Goal: Task Accomplishment & Management: Use online tool/utility

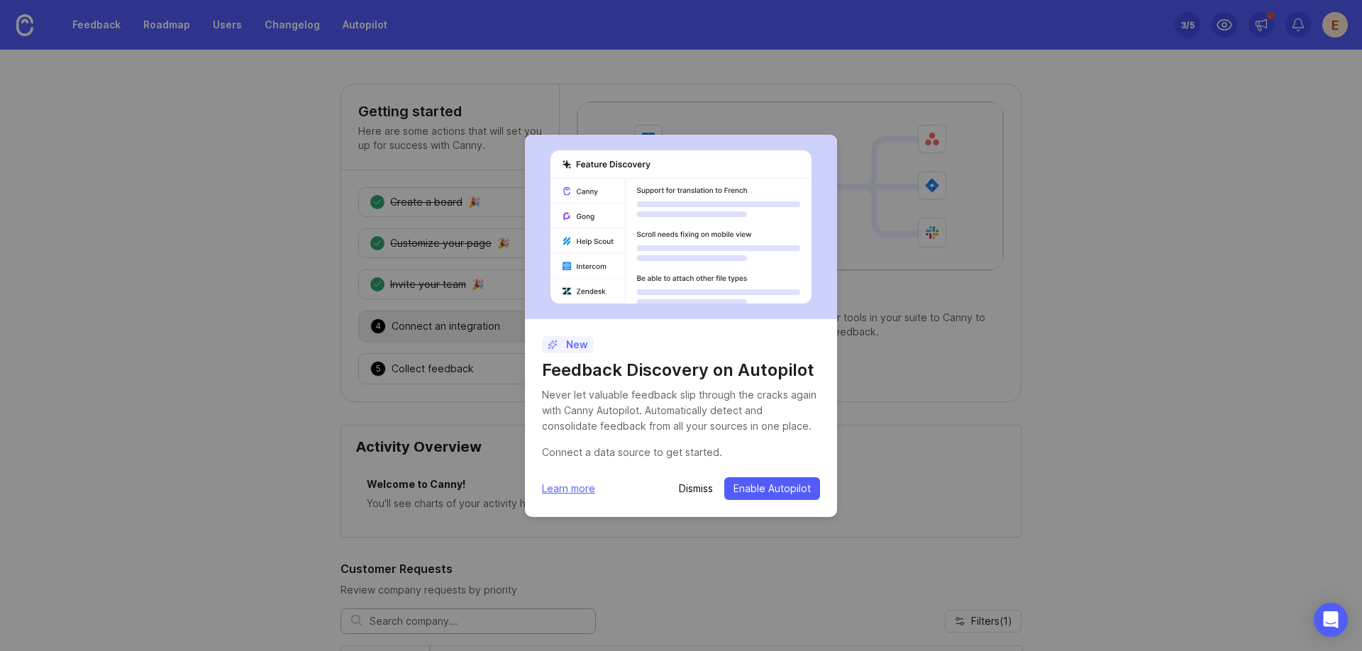
click at [700, 489] on p "Dismiss" at bounding box center [696, 489] width 34 height 14
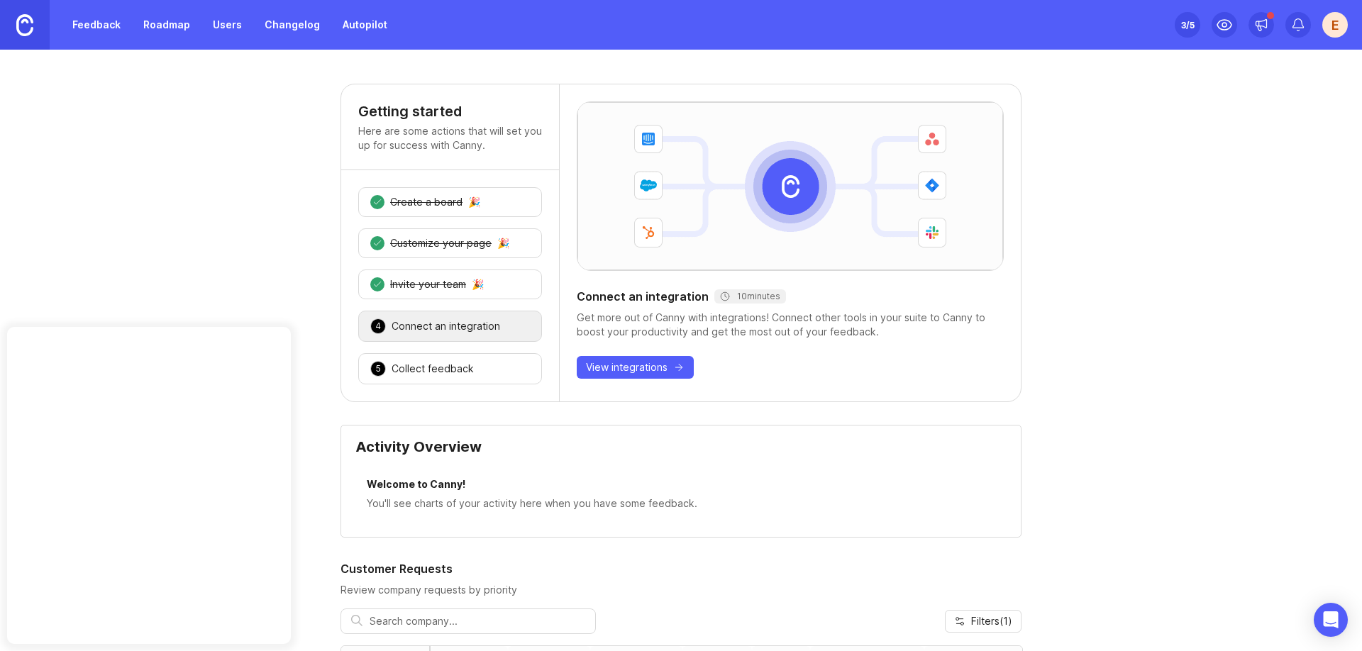
click at [639, 353] on div "Connect an integration 10 minutes Get more out of Canny with integrations! Conn…" at bounding box center [790, 242] width 461 height 317
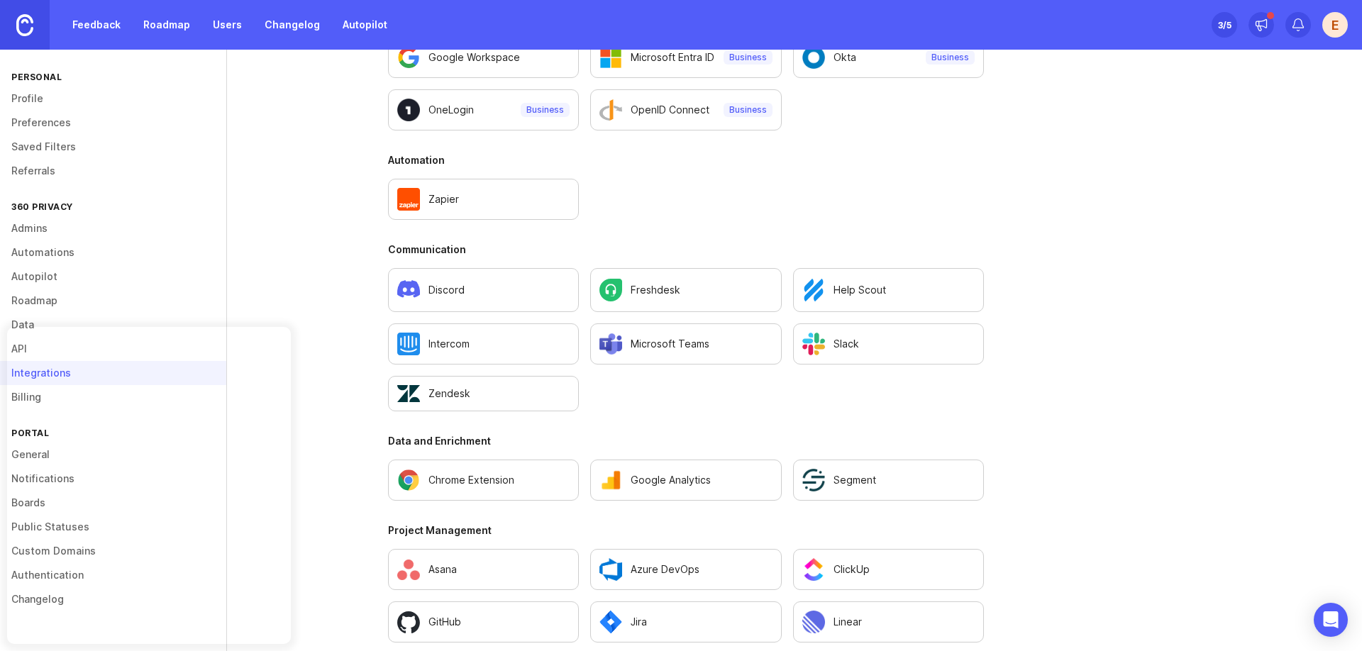
scroll to position [863, 0]
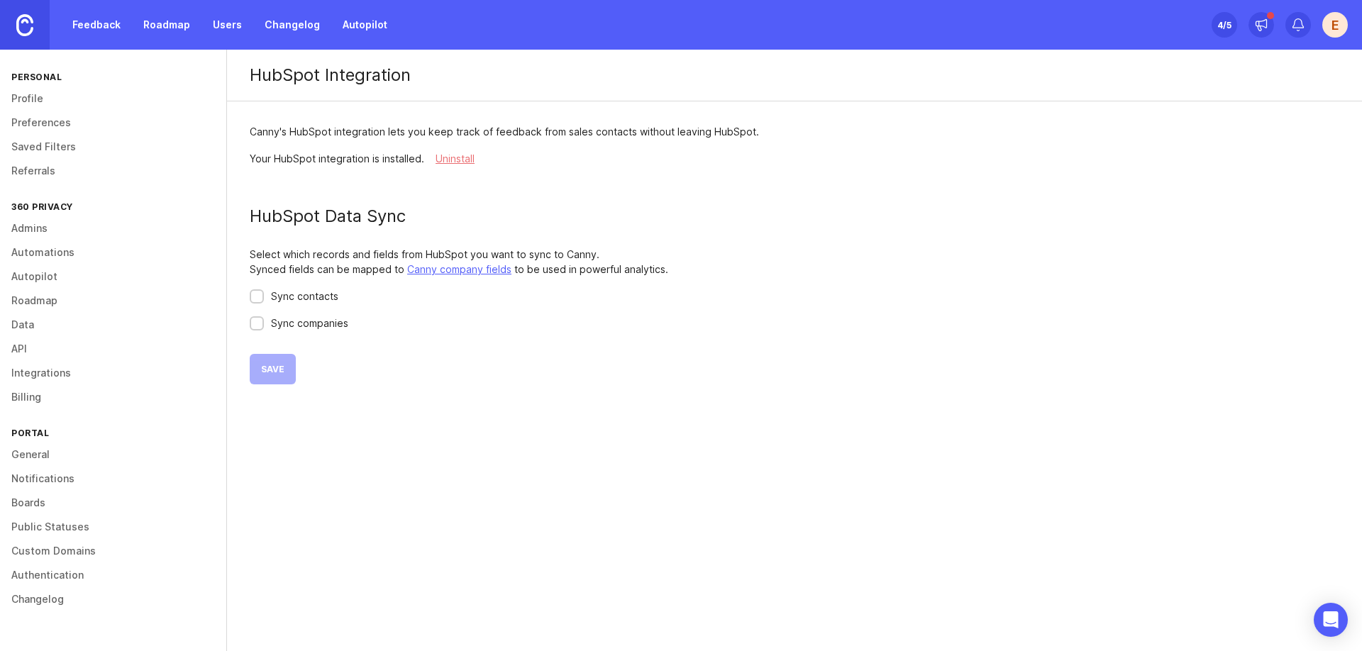
click at [519, 573] on div "HubSpot Integration Canny's HubSpot integration lets you keep track of feedback…" at bounding box center [794, 350] width 1135 height 601
click at [566, 476] on div "HubSpot Integration Canny's HubSpot integration lets you keep track of feedback…" at bounding box center [794, 287] width 1135 height 475
click at [302, 299] on div "Sync contacts" at bounding box center [304, 297] width 67 height 16
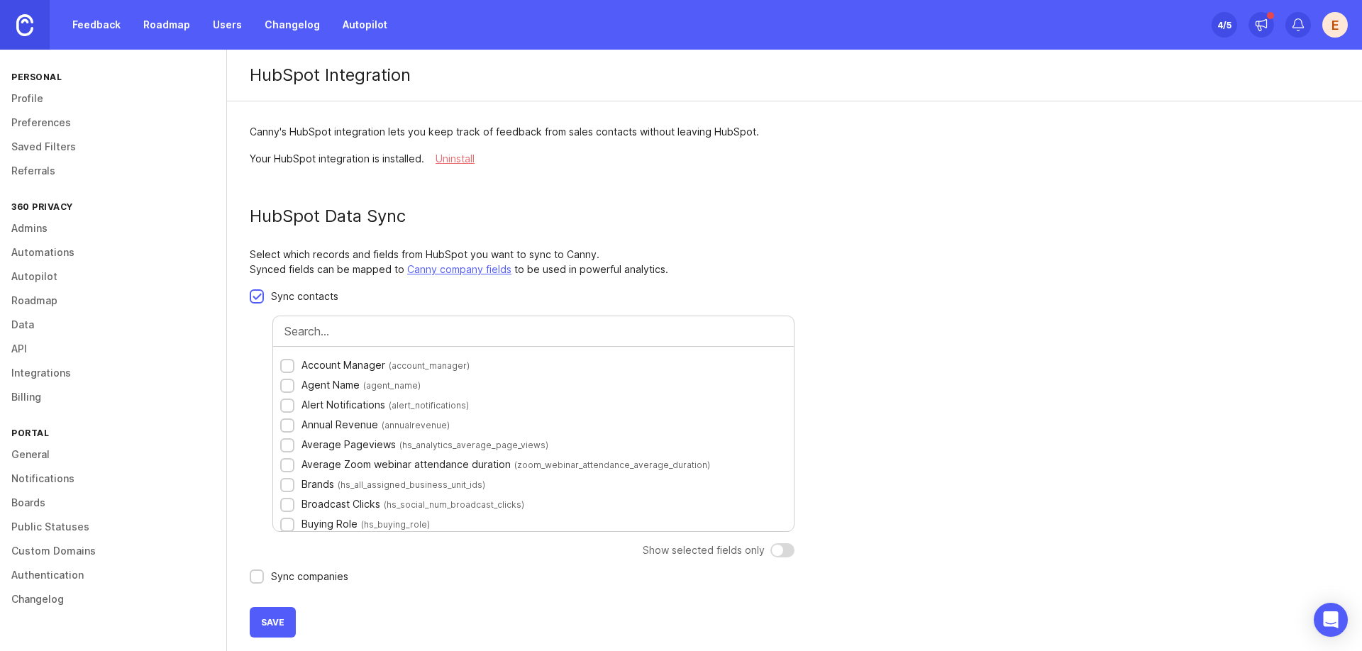
click at [257, 362] on div "Sync contacts Account Manager ( account_manager ) Agent Name ( agent_name ) Ale…" at bounding box center [533, 429] width 567 height 280
click at [301, 570] on div "Sync companies" at bounding box center [309, 577] width 77 height 16
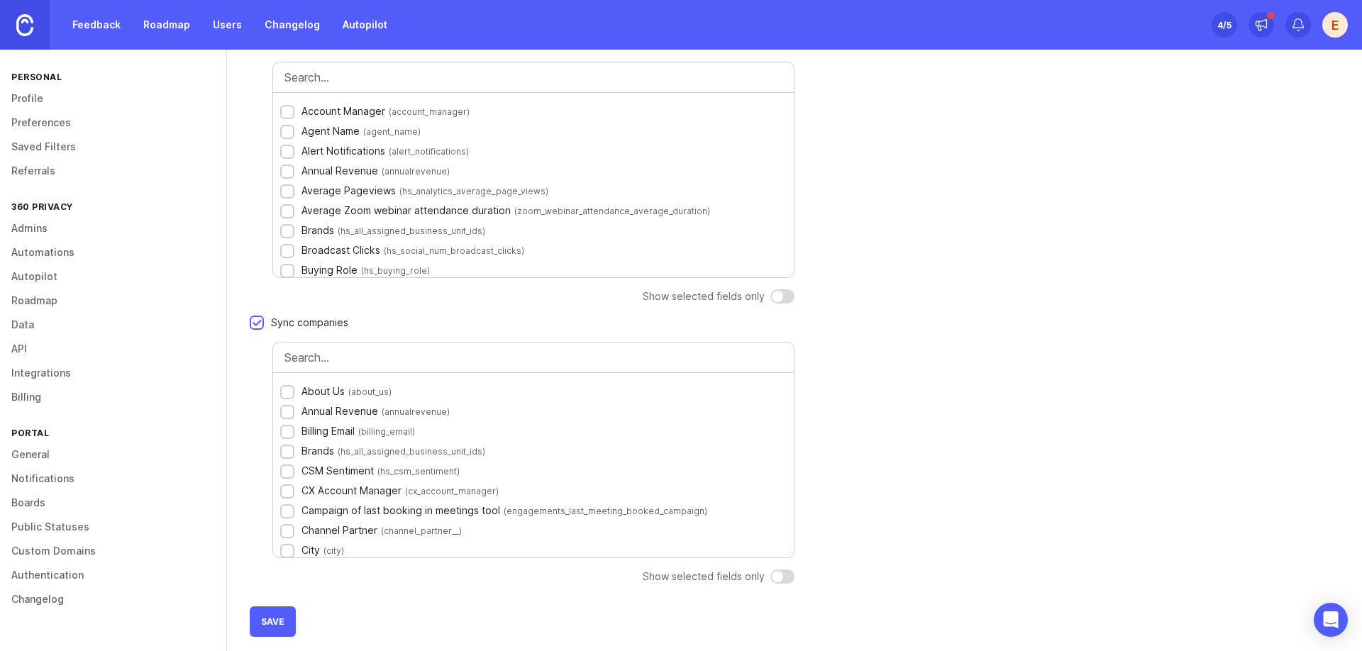
scroll to position [257, 0]
click at [283, 392] on div at bounding box center [287, 389] width 9 height 11
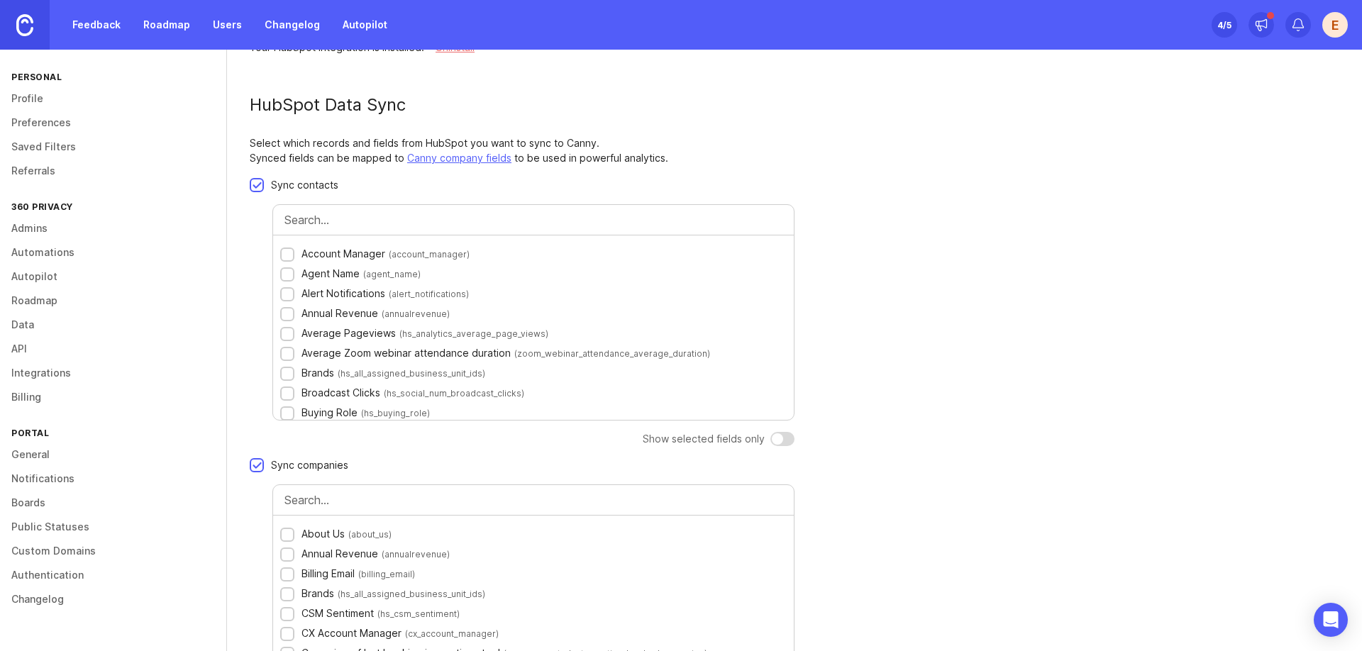
scroll to position [338, 0]
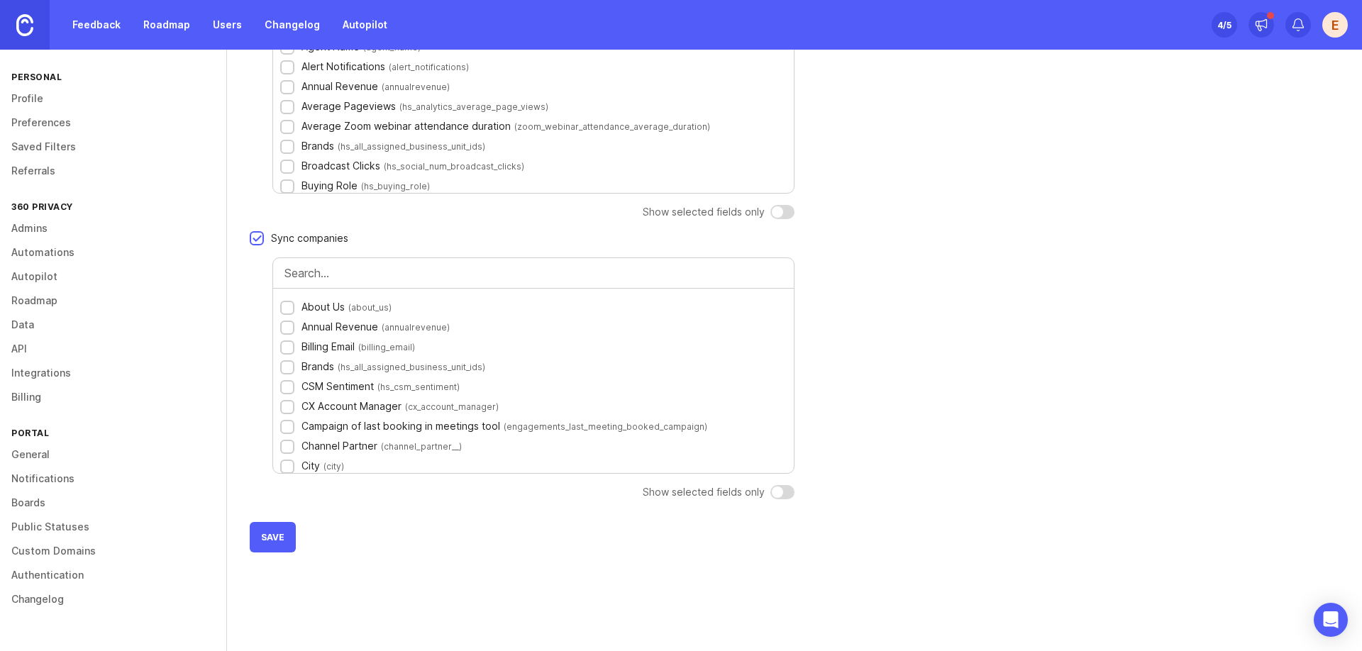
click at [535, 598] on div "HubSpot Integration Canny's HubSpot integration lets you keep track of feedback…" at bounding box center [794, 202] width 1135 height 982
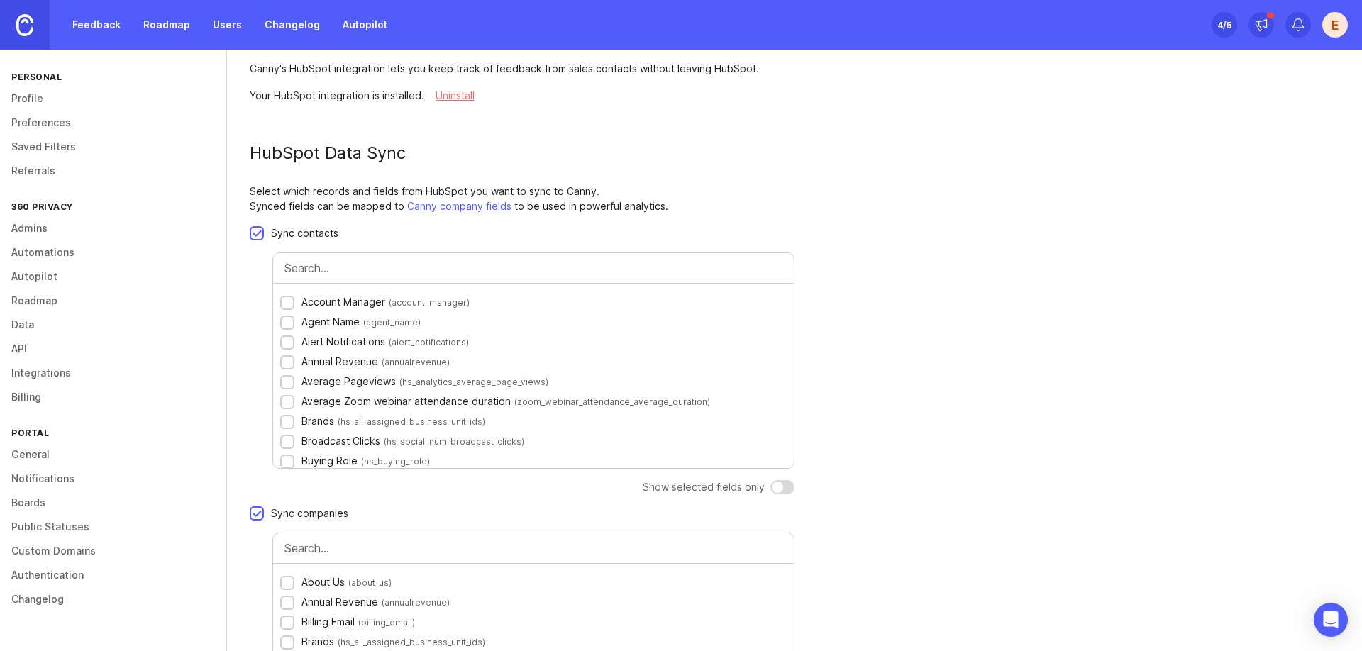
scroll to position [0, 0]
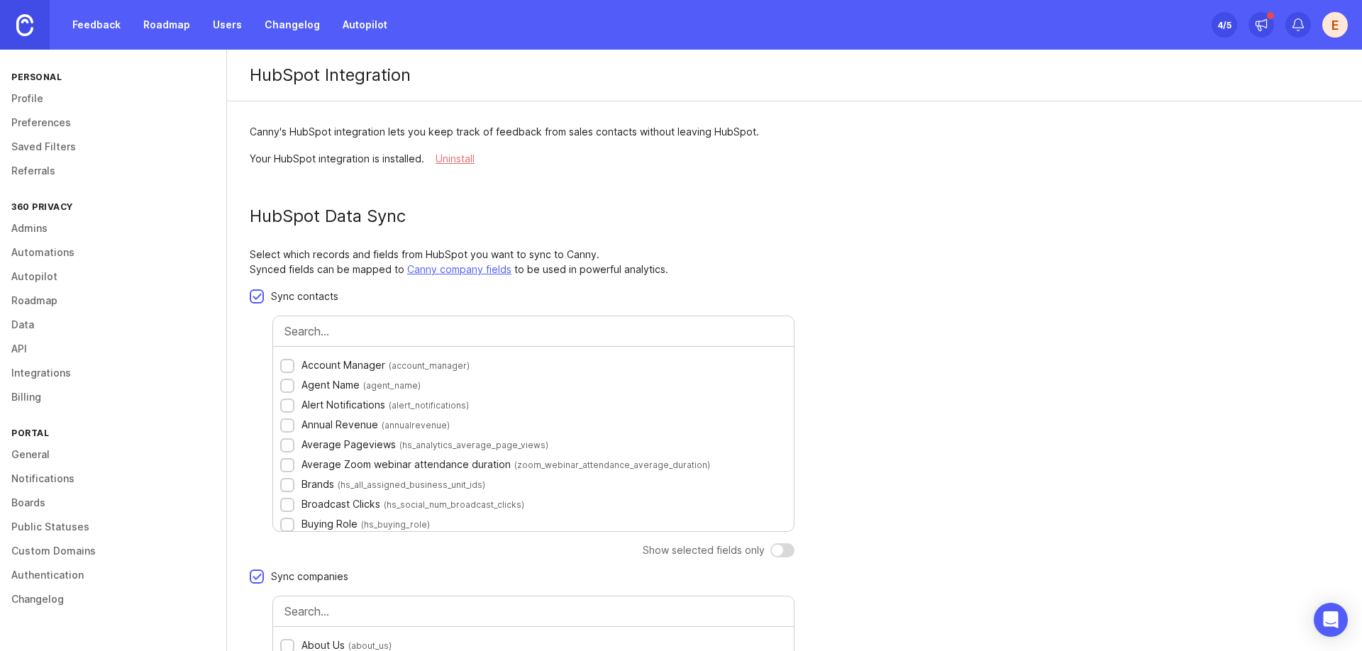
click at [577, 621] on div at bounding box center [533, 612] width 498 height 30
